Goal: Find specific page/section: Find specific page/section

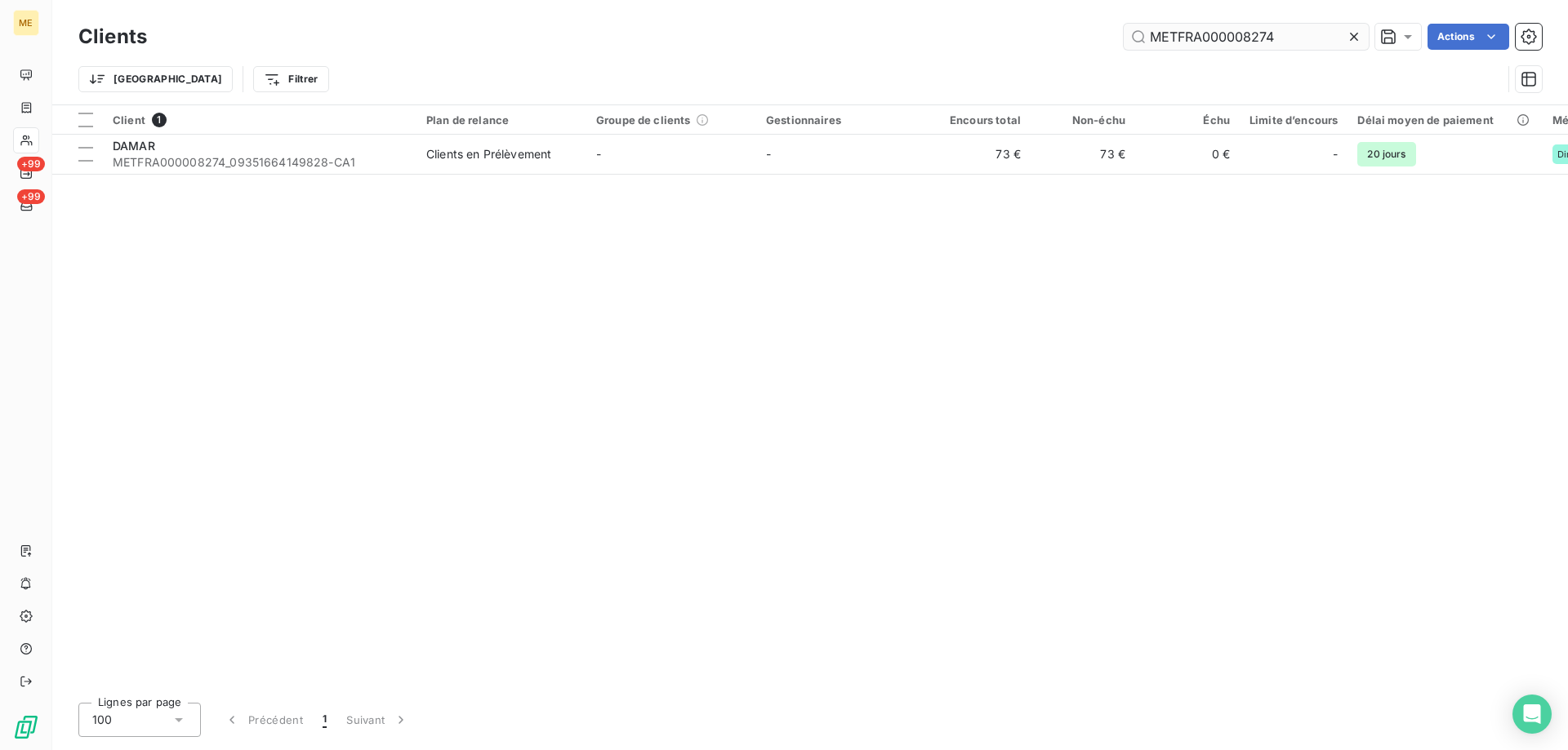
click at [1211, 41] on input "METFRA000008274" at bounding box center [1246, 37] width 245 height 26
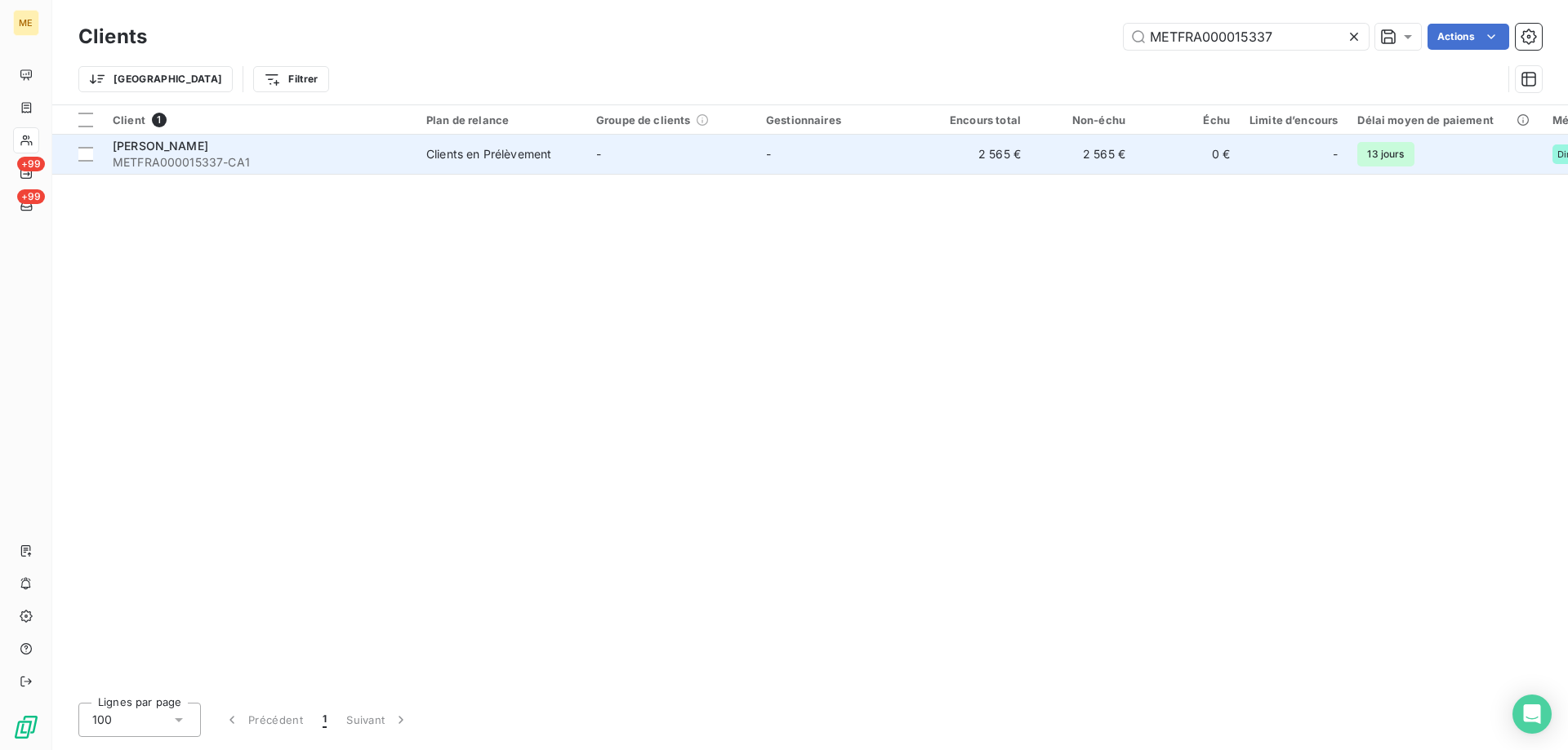
type input "METFRA000015337"
click at [290, 153] on div "[PERSON_NAME]" at bounding box center [260, 146] width 294 height 17
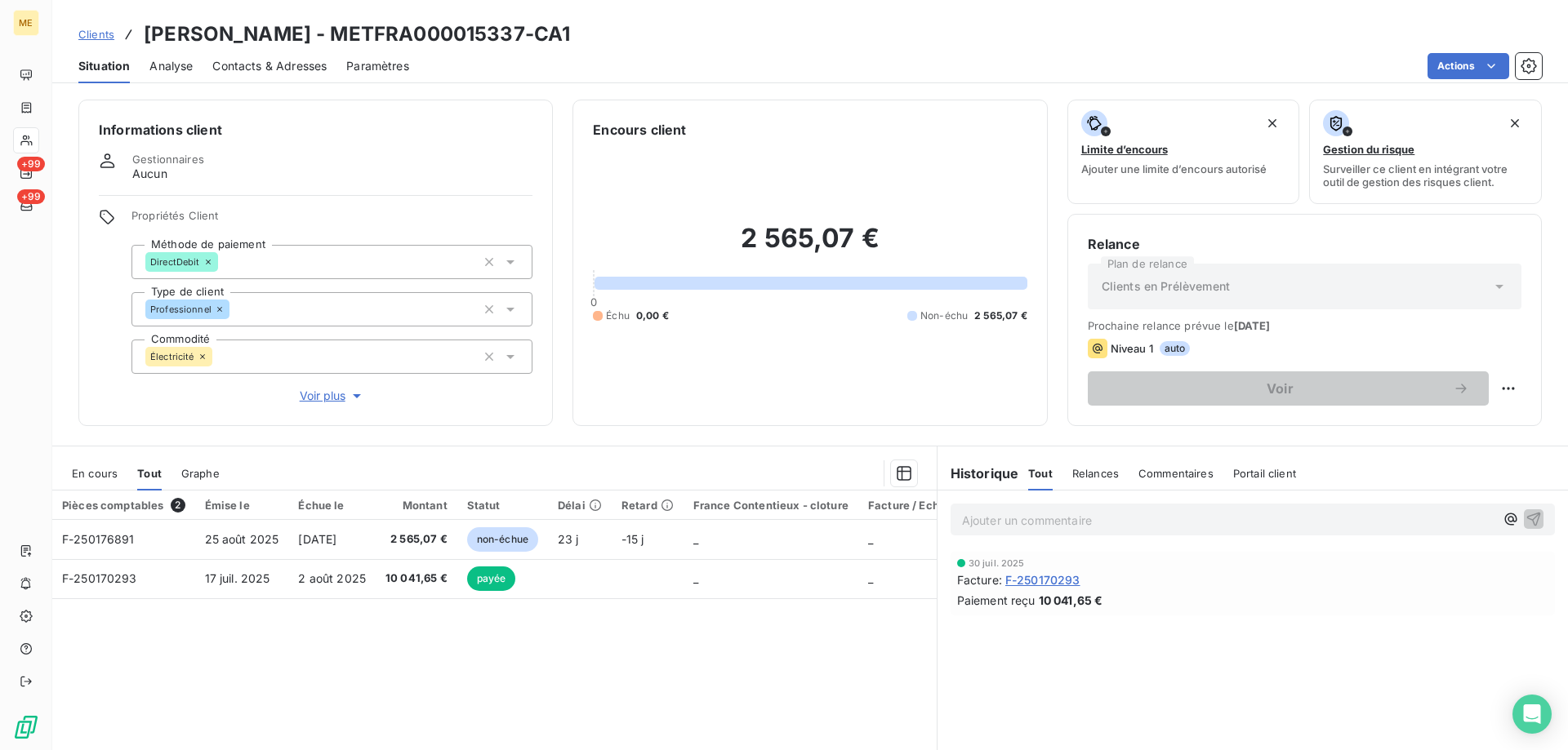
click at [1052, 576] on span "F-250170293" at bounding box center [1042, 580] width 75 height 17
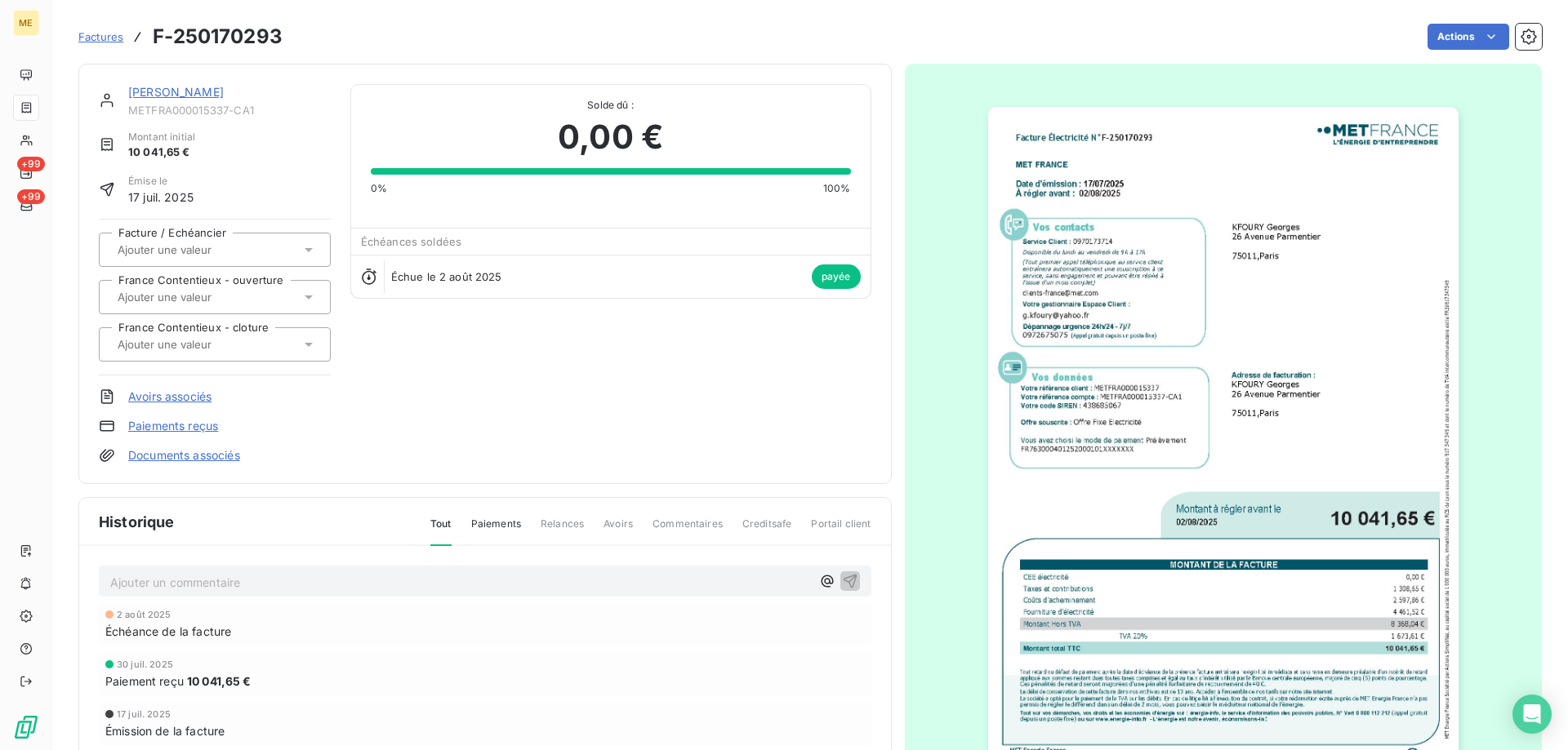
click at [1077, 584] on img "button" at bounding box center [1223, 439] width 470 height 664
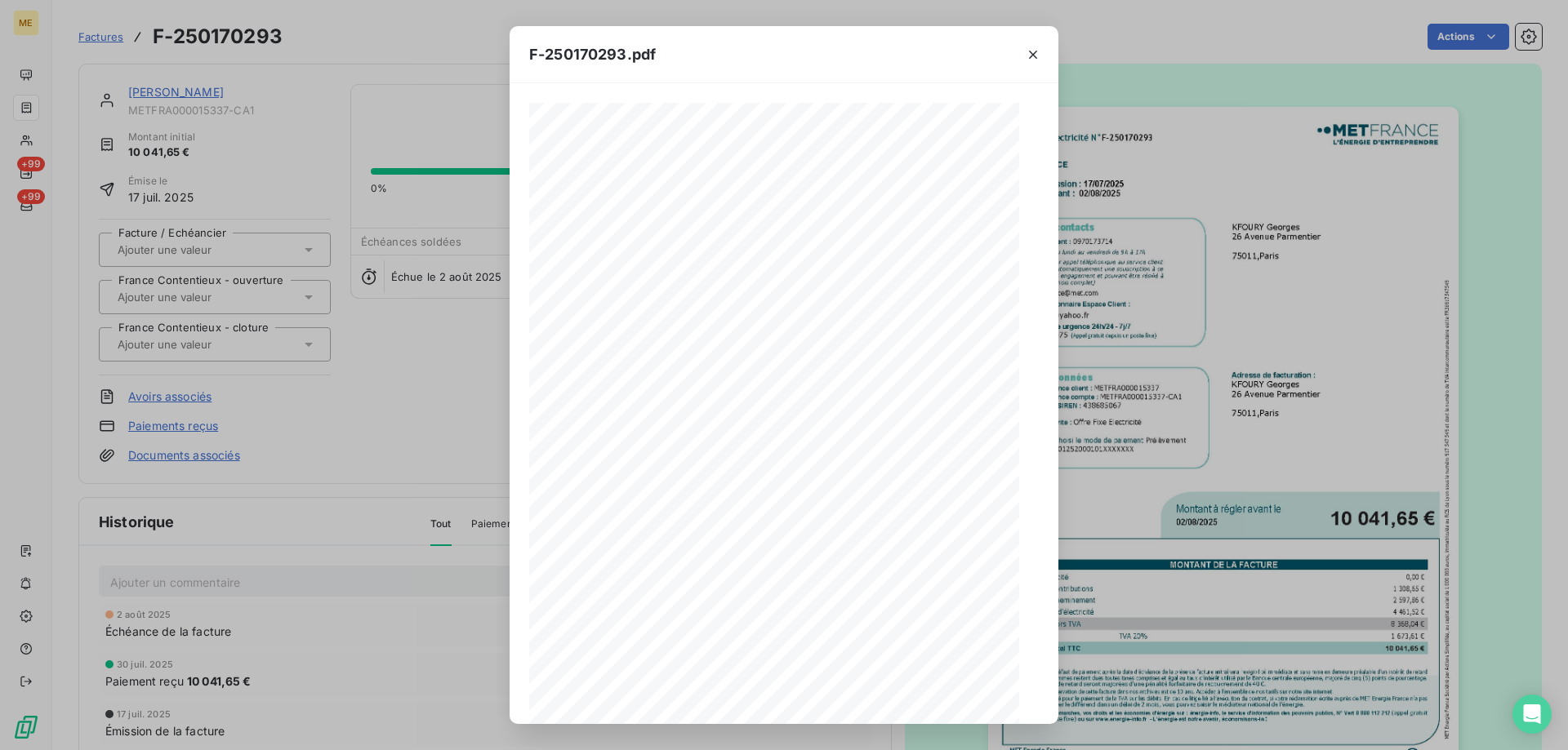
click at [830, 705] on div "1 sur 4" at bounding box center [784, 696] width 154 height 32
click at [841, 694] on icon "button" at bounding box center [844, 696] width 17 height 17
click at [1037, 55] on icon "button" at bounding box center [1033, 54] width 17 height 17
click at [1036, 55] on icon "button" at bounding box center [1033, 54] width 17 height 17
click at [1034, 54] on icon "button" at bounding box center [1032, 54] width 8 height 8
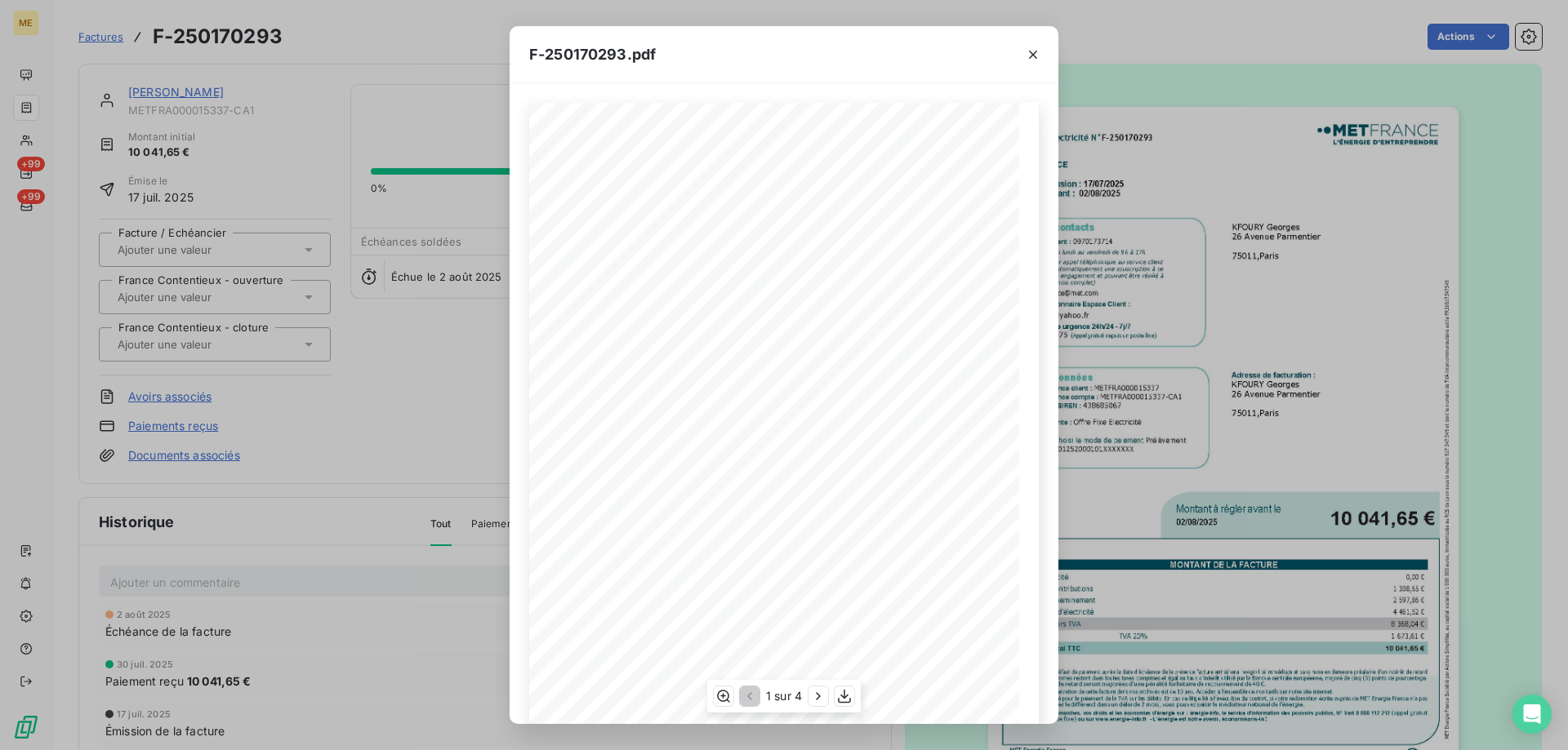
click at [184, 94] on div "F-250170293.pdf Facture Électricité N° F-250170293 MET Energie France [STREET_A…" at bounding box center [784, 375] width 1568 height 750
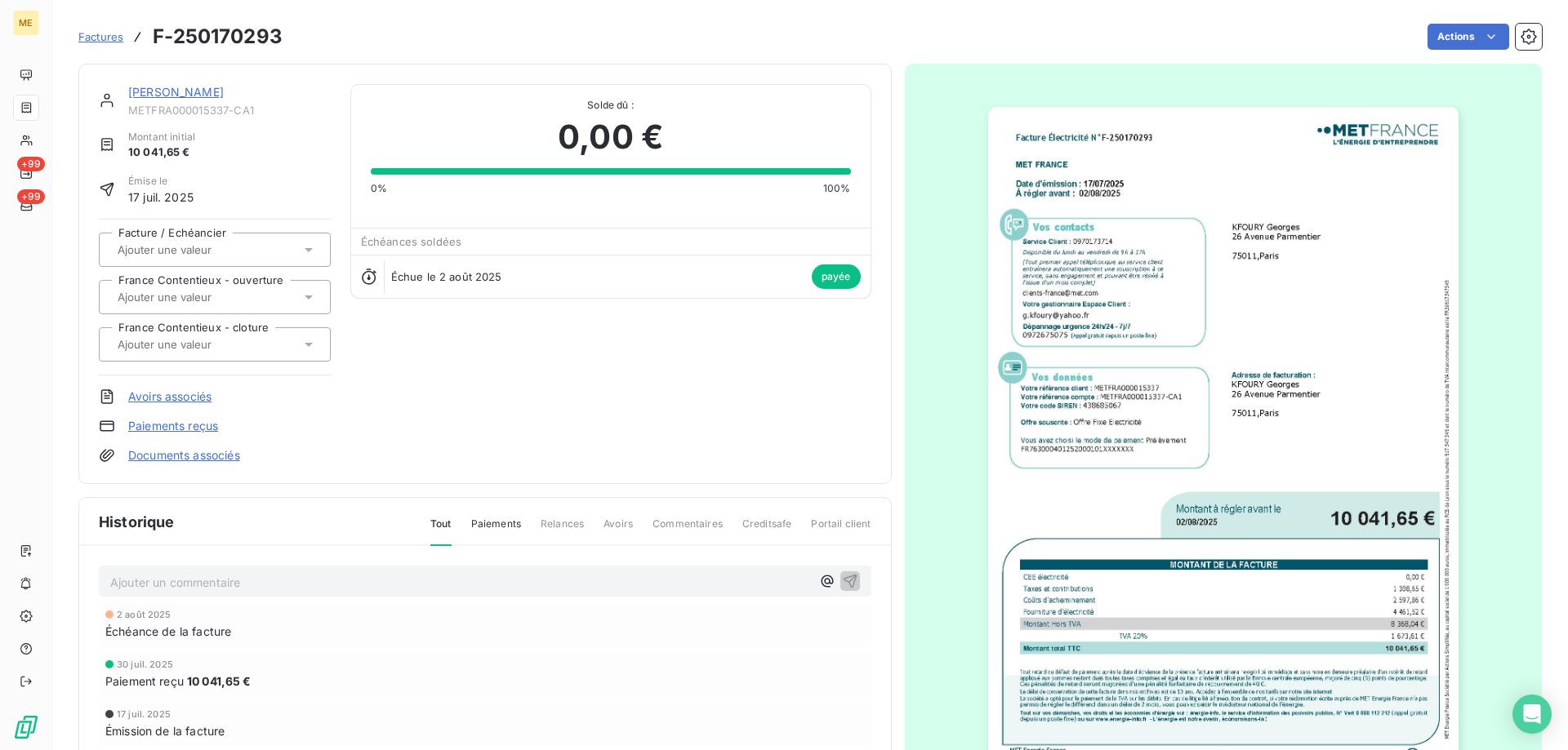
click at [185, 92] on link "[PERSON_NAME]" at bounding box center [176, 92] width 95 height 14
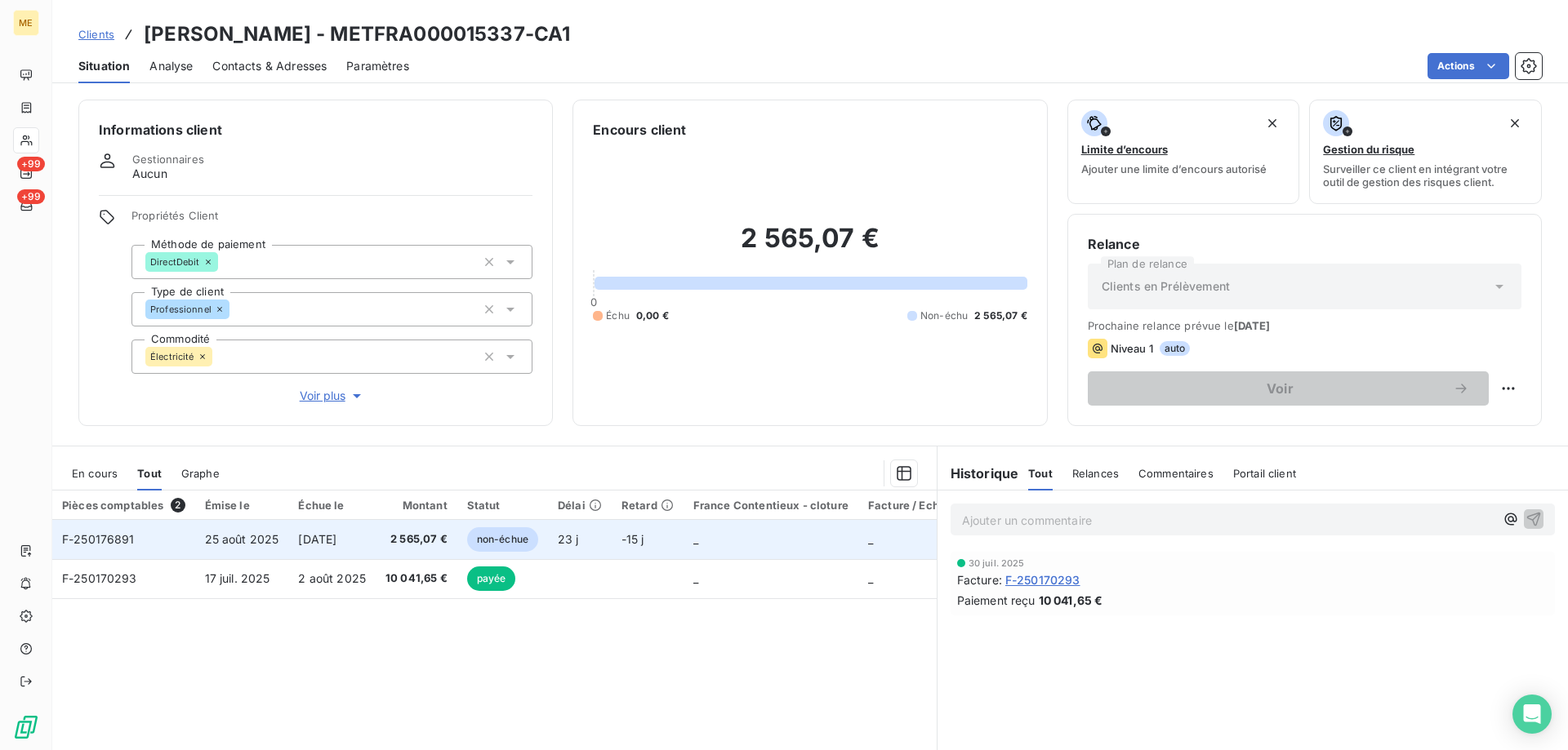
click at [396, 542] on span "2 565,07 €" at bounding box center [416, 539] width 62 height 17
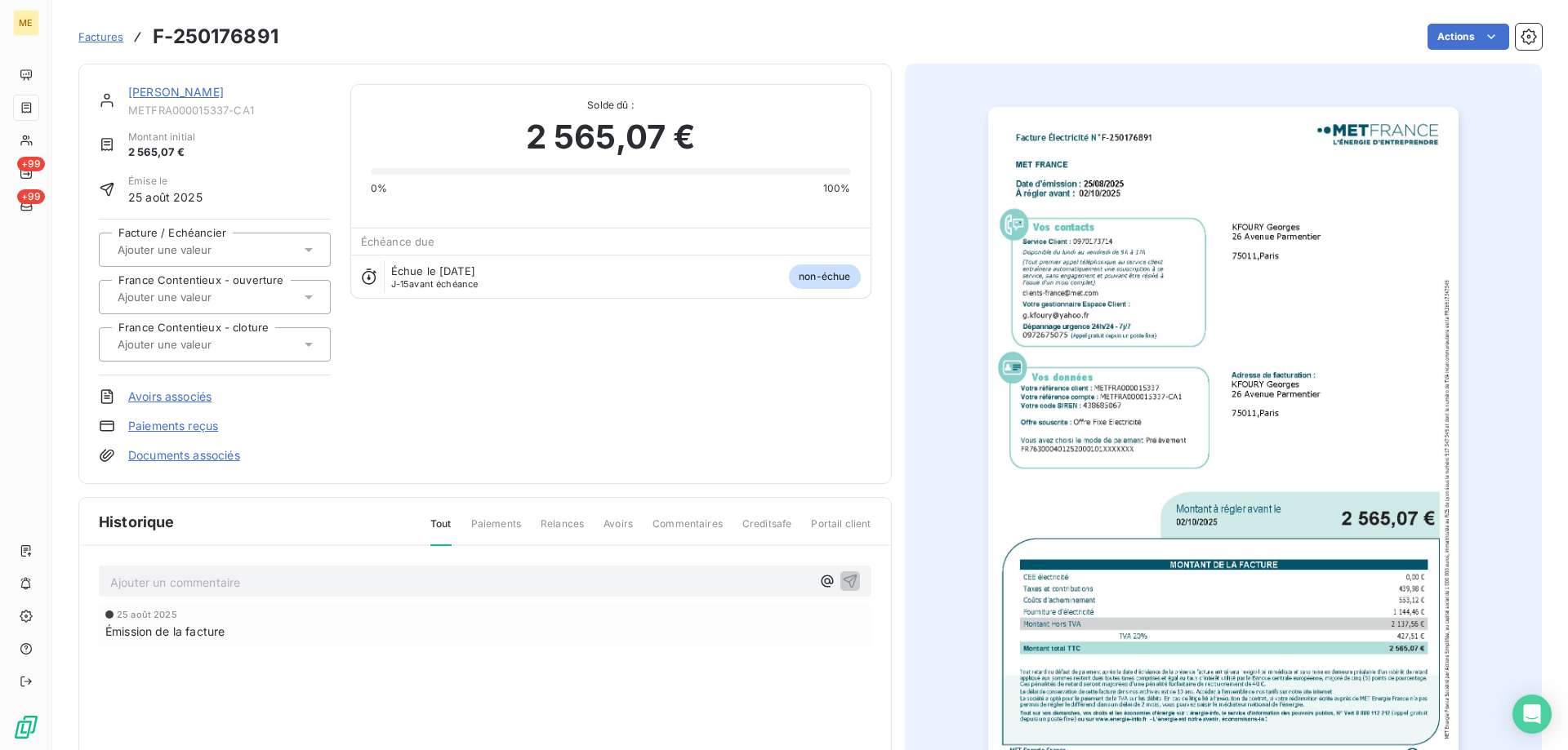
click at [1145, 672] on img "button" at bounding box center [1223, 439] width 470 height 664
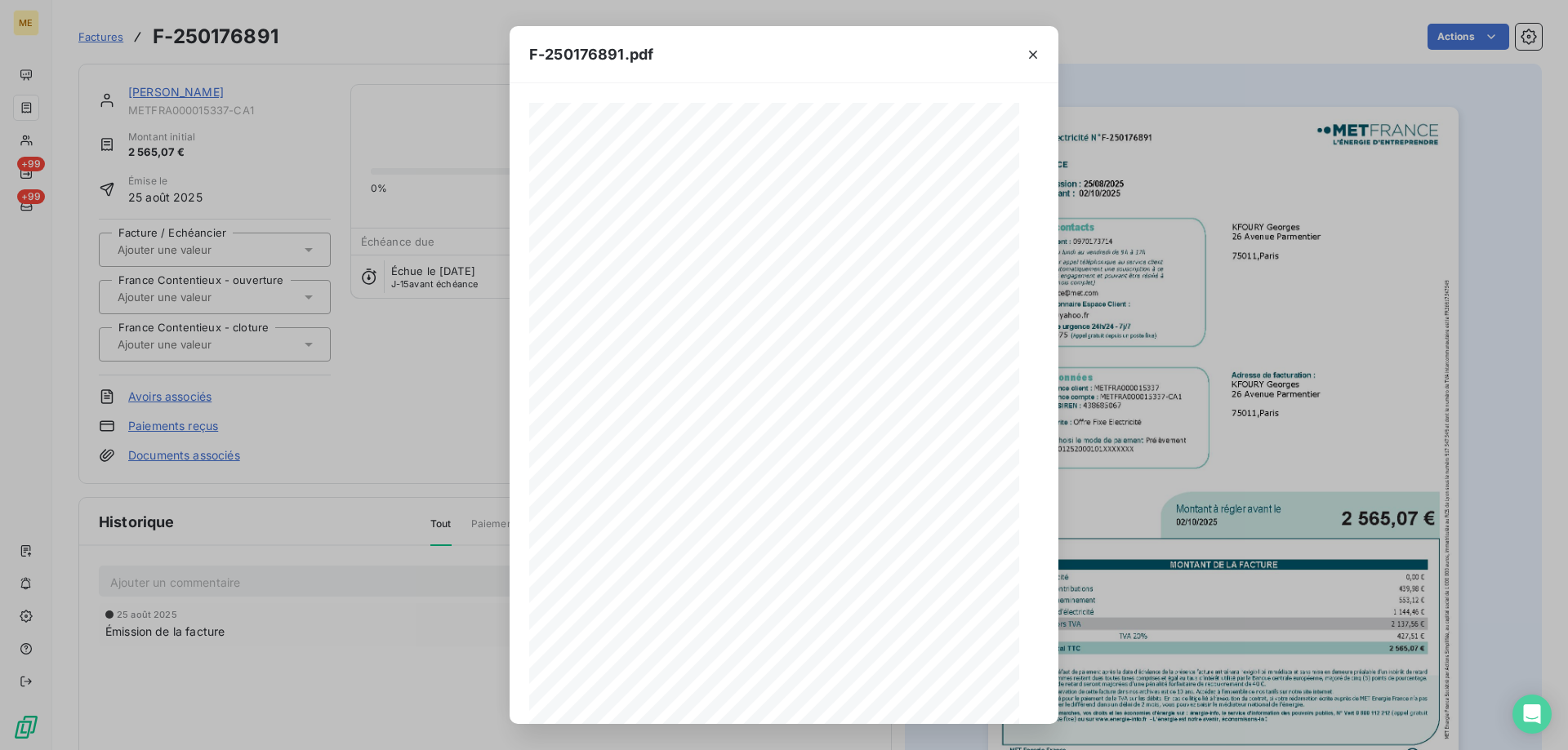
click at [844, 707] on div "1 sur 3" at bounding box center [784, 696] width 154 height 32
click at [838, 699] on icon "button" at bounding box center [844, 696] width 17 height 17
click at [234, 45] on div "F-250176891.pdf Facture Électricité N° F-250176891 MET Energie France [STREET_A…" at bounding box center [784, 375] width 1568 height 750
click at [192, 95] on div "F-250176891.pdf Facture Électricité N° F-250176891 MET Energie France [STREET_A…" at bounding box center [784, 375] width 1568 height 750
click at [194, 92] on div "F-250176891.pdf Facture Électricité N° F-250176891 MET Energie France [STREET_A…" at bounding box center [784, 375] width 1568 height 750
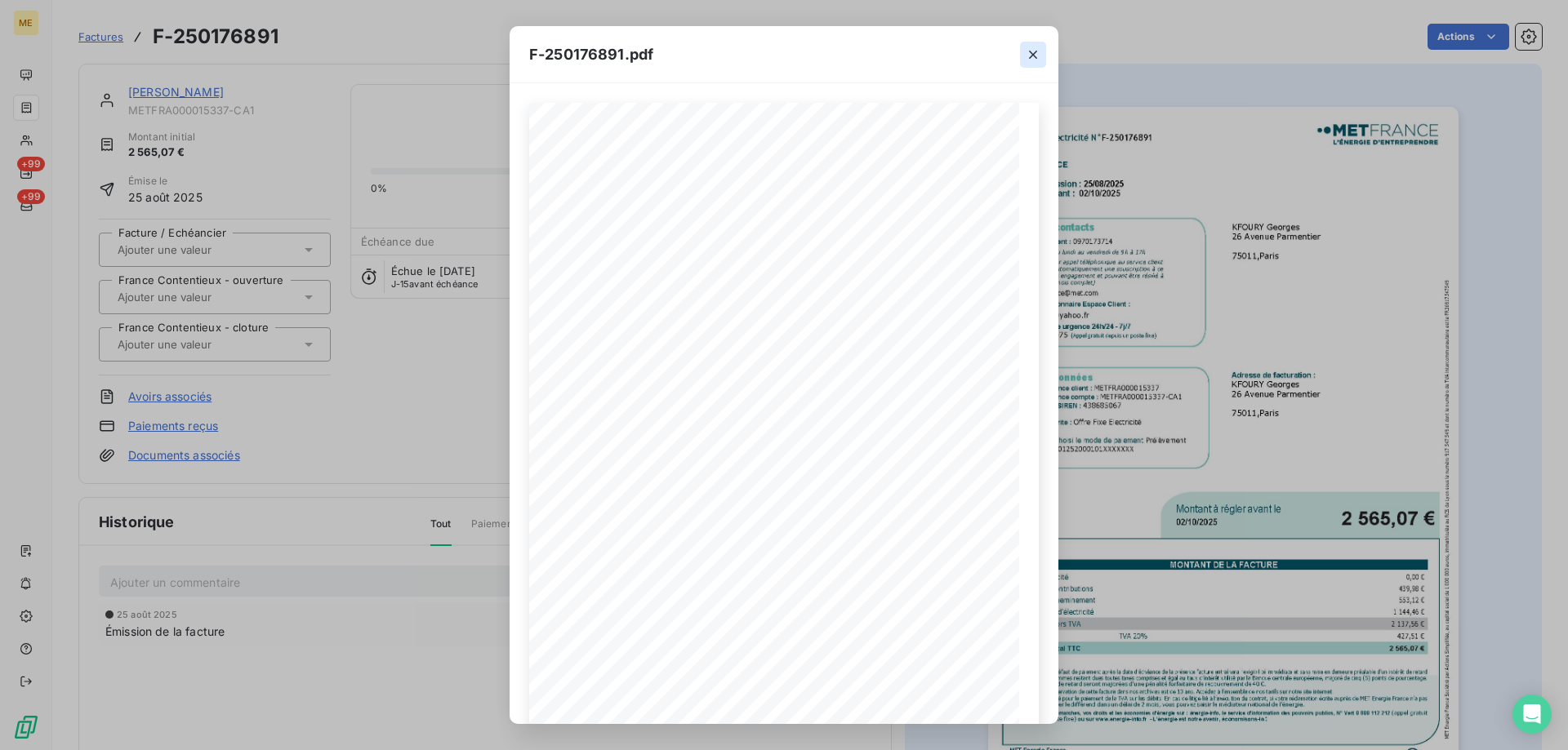
click at [1035, 55] on icon "button" at bounding box center [1033, 54] width 17 height 17
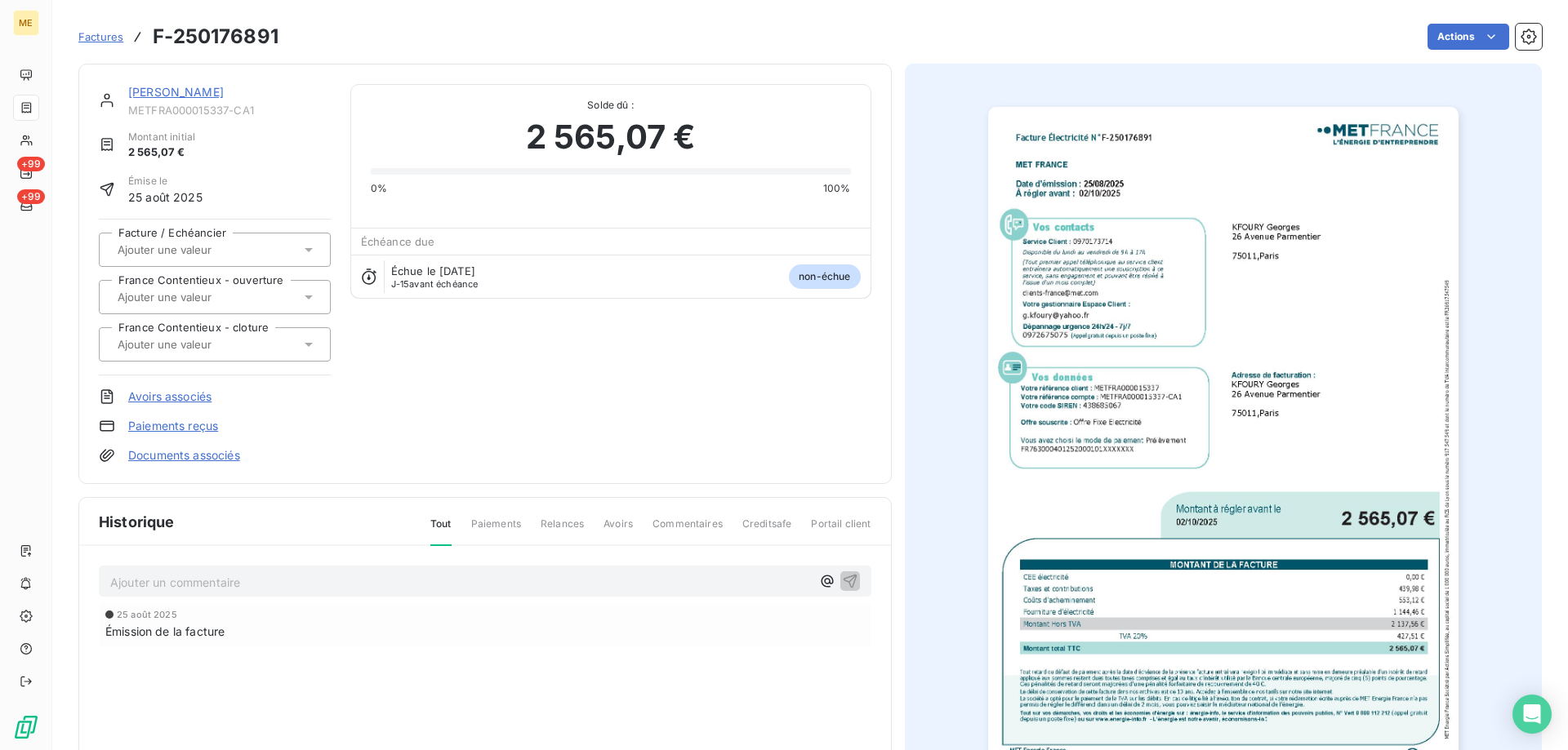
click at [176, 88] on link "[PERSON_NAME]" at bounding box center [176, 92] width 95 height 14
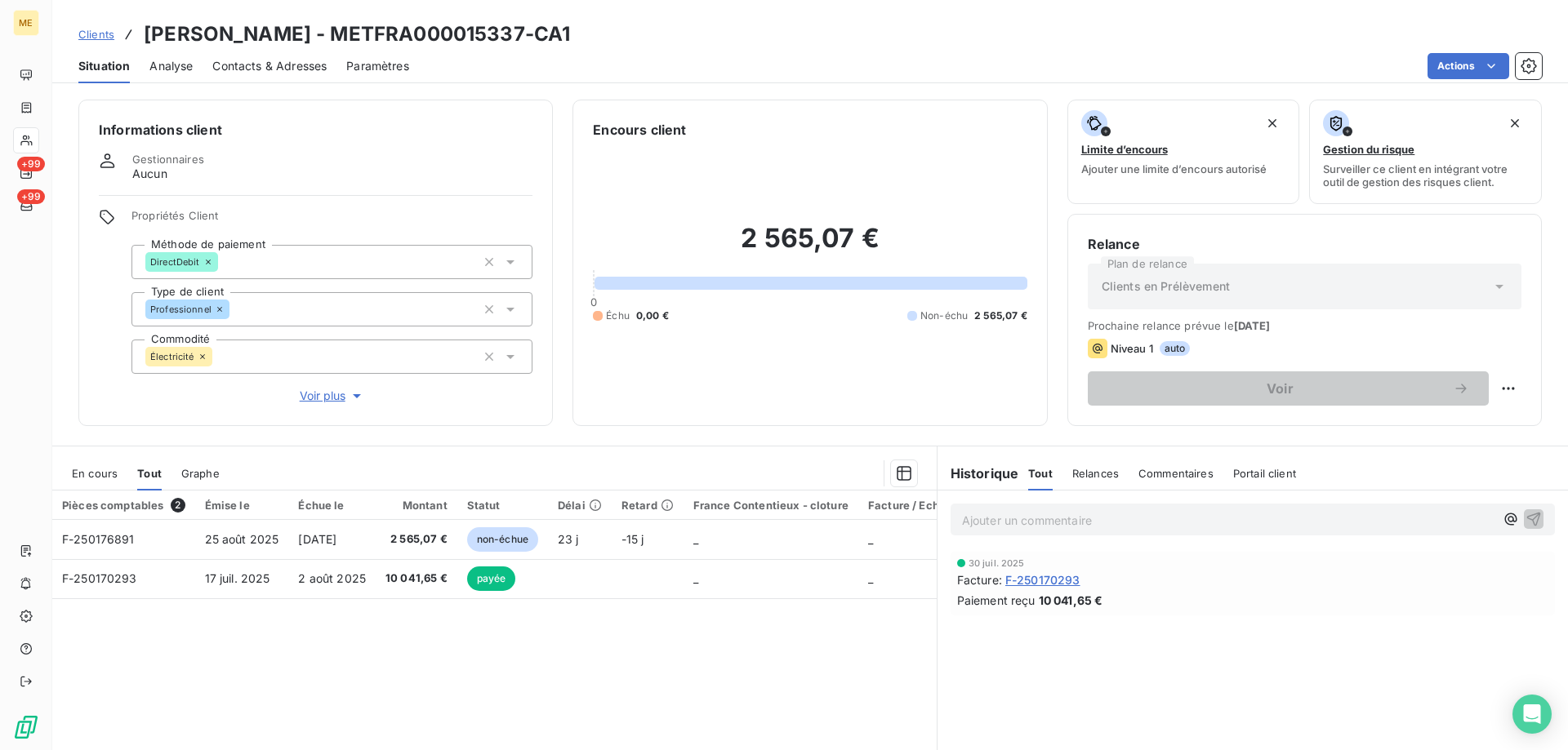
click at [79, 473] on span "En cours" at bounding box center [94, 473] width 45 height 13
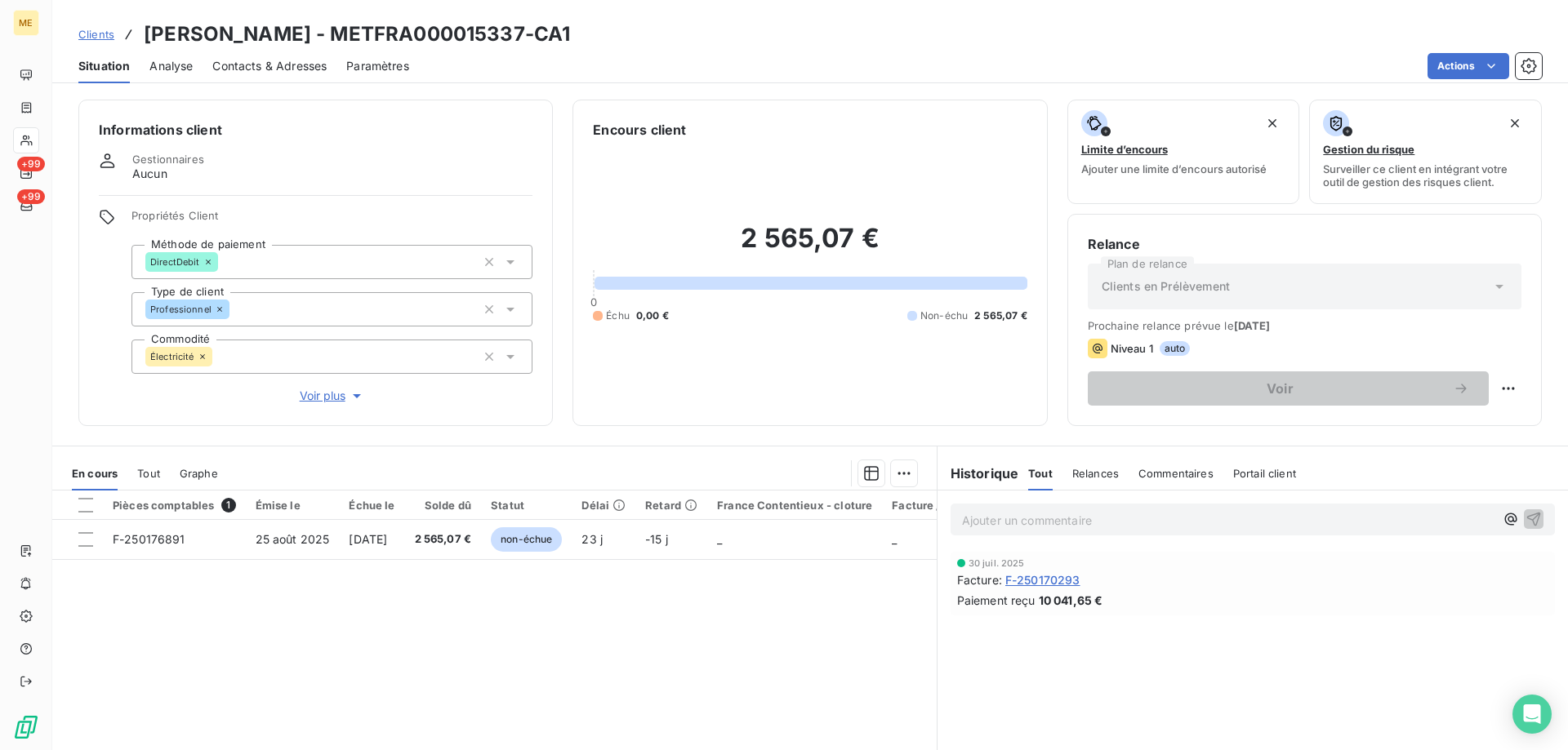
click at [1046, 575] on span "F-250170293" at bounding box center [1042, 580] width 75 height 17
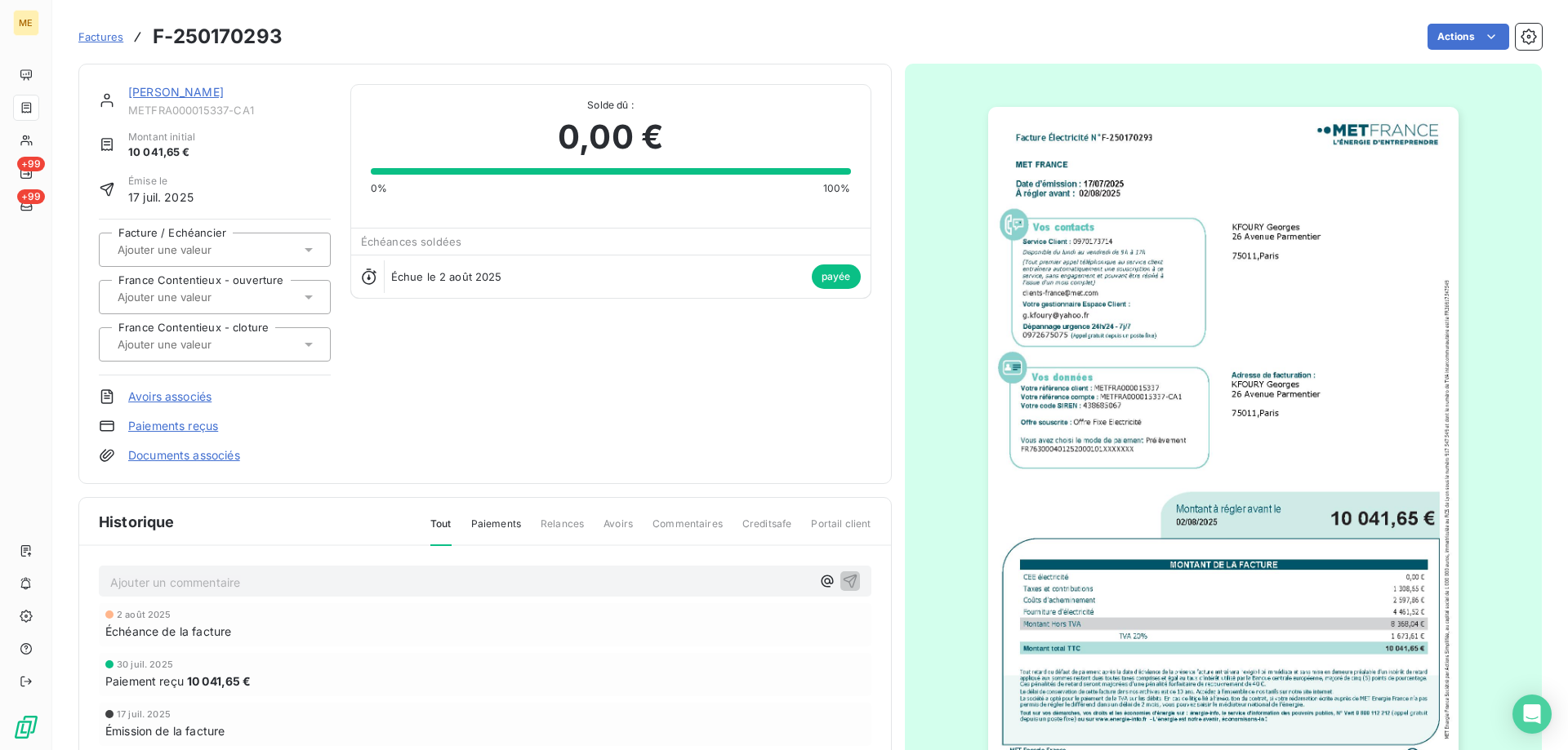
click at [1165, 522] on img "button" at bounding box center [1223, 439] width 470 height 664
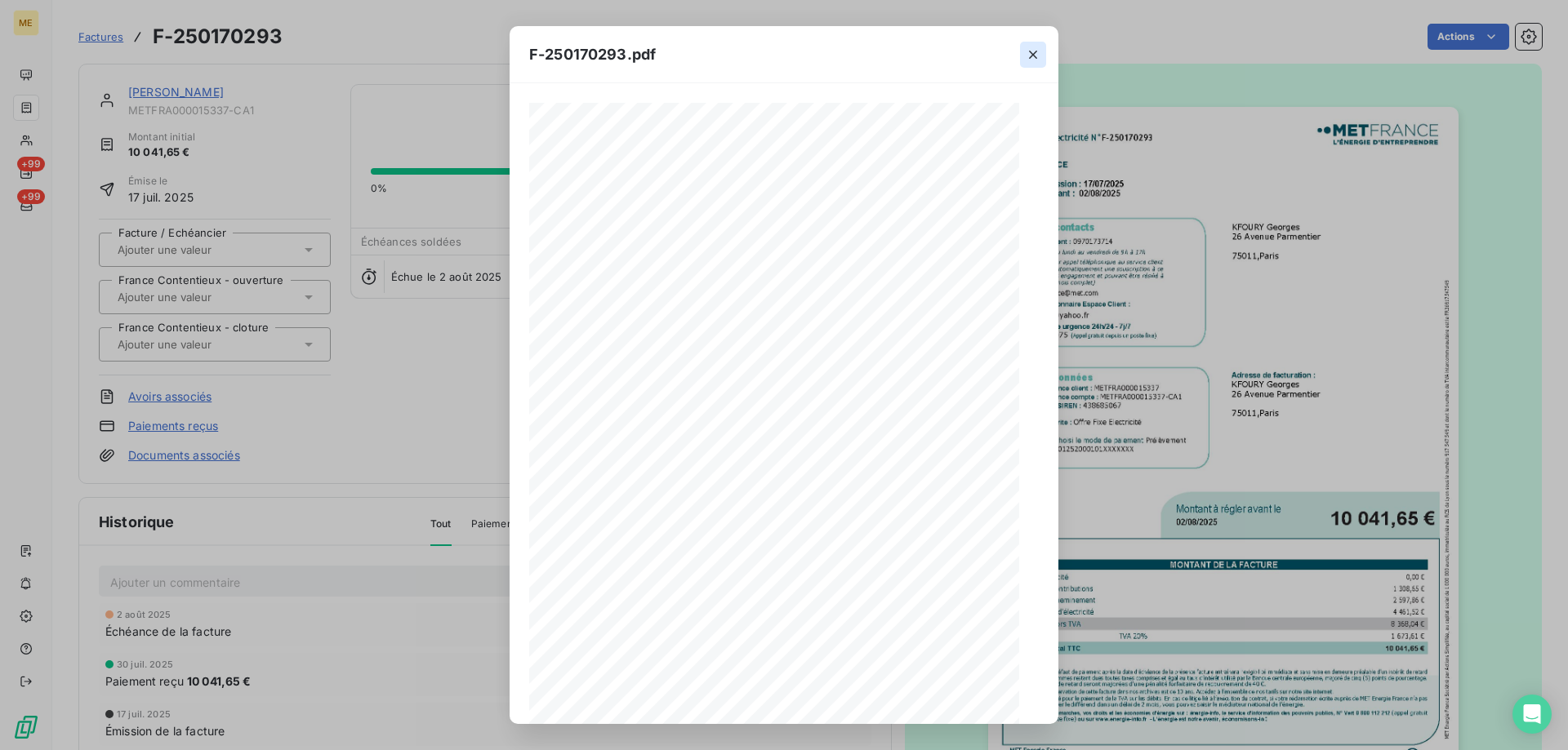
click at [1381, 48] on div "F-250170293.pdf 1 sur 4" at bounding box center [784, 375] width 1568 height 750
click at [1027, 58] on icon "button" at bounding box center [1033, 54] width 17 height 17
click at [1031, 55] on icon "button" at bounding box center [1032, 54] width 8 height 8
